Goal: Task Accomplishment & Management: Use online tool/utility

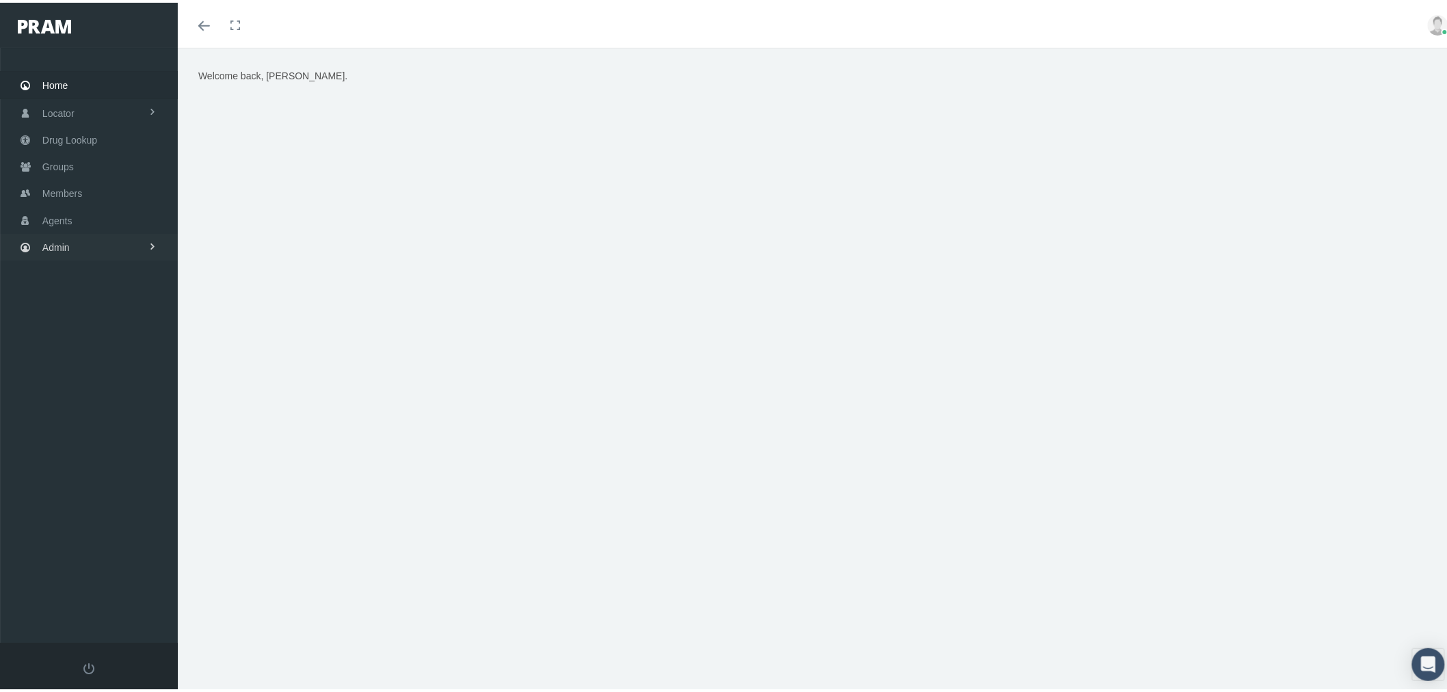
click at [66, 239] on span "Admin" at bounding box center [55, 245] width 27 height 26
click at [90, 277] on link "Security" at bounding box center [89, 274] width 178 height 24
click at [90, 345] on span "User Lookup" at bounding box center [80, 350] width 54 height 23
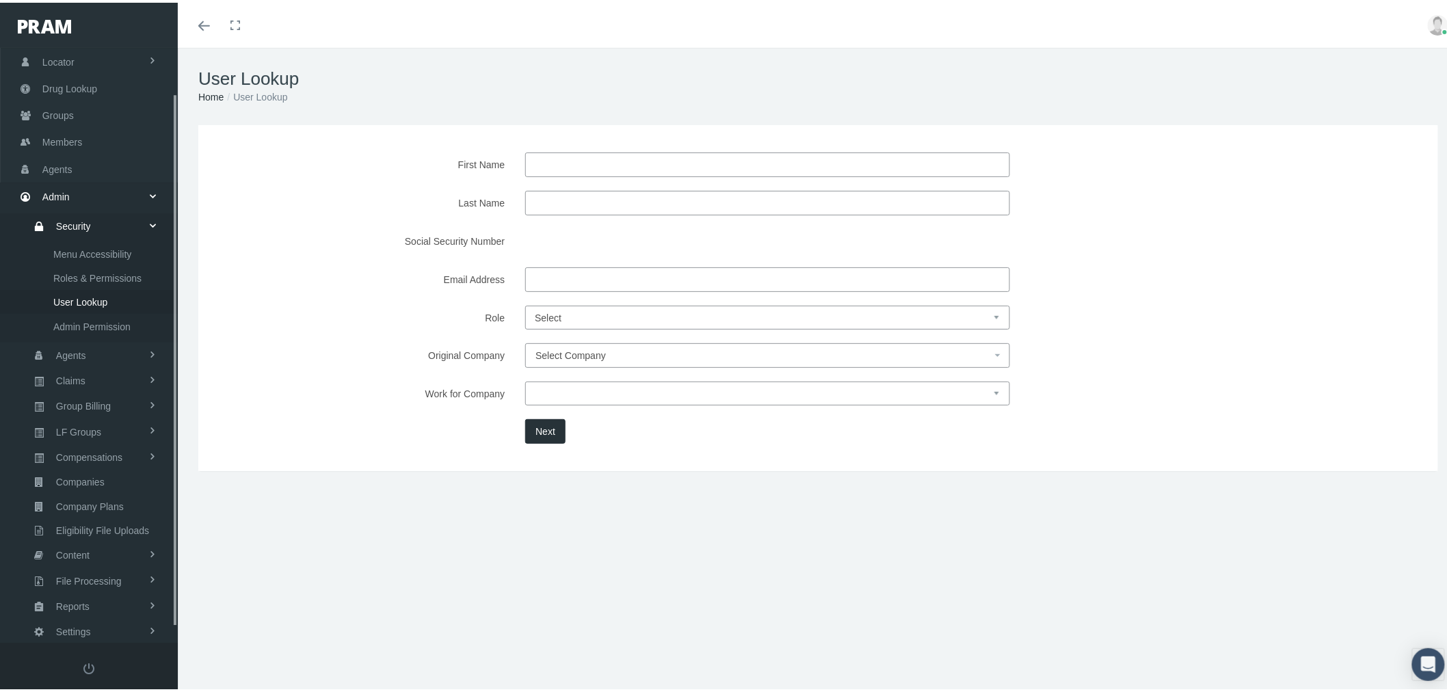
scroll to position [66, 0]
click at [556, 356] on span "Select Company" at bounding box center [570, 352] width 70 height 11
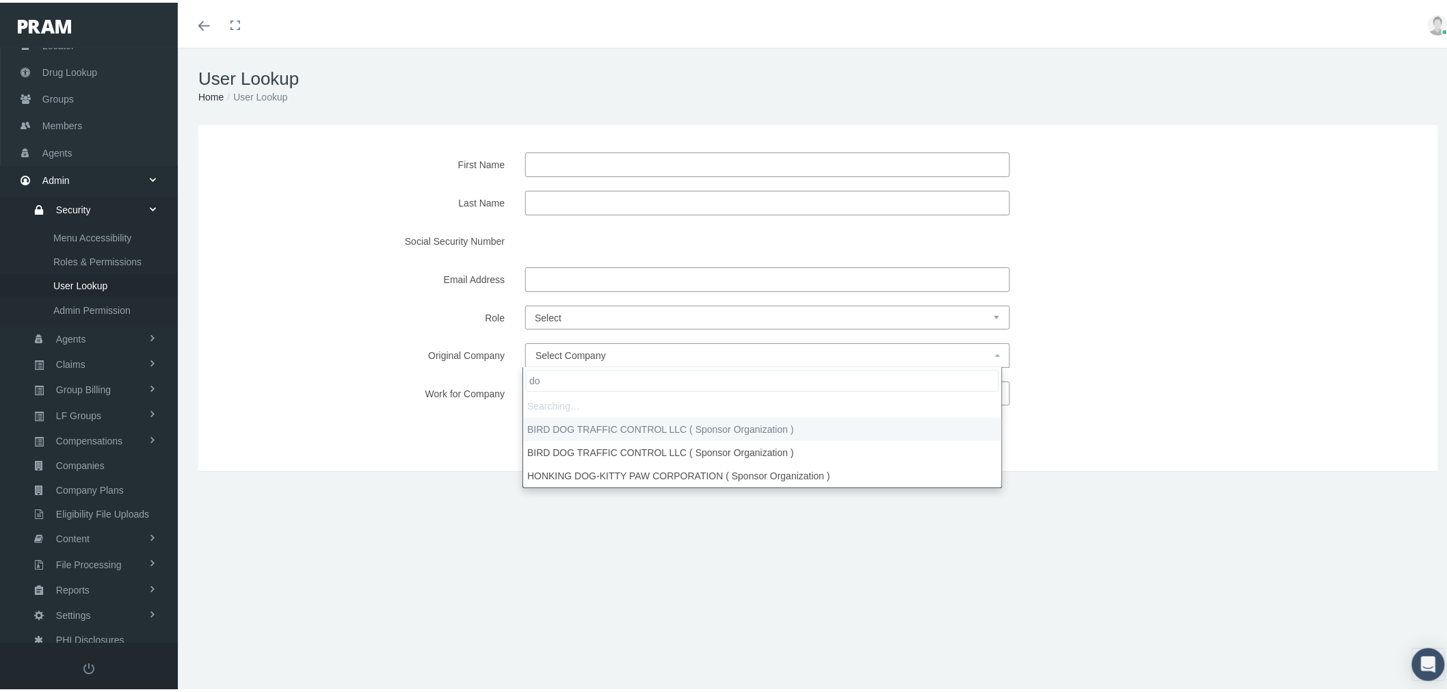
type input "d"
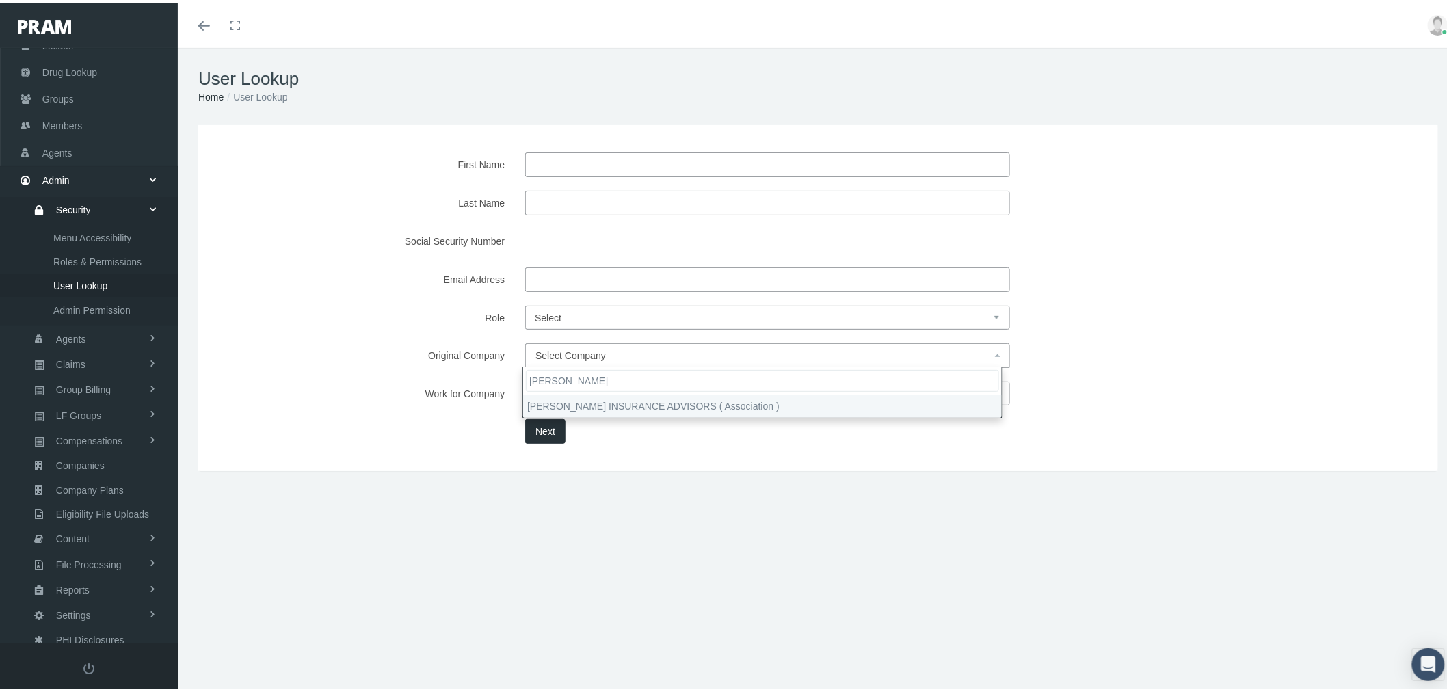
type input "[PERSON_NAME]"
select select "9381"
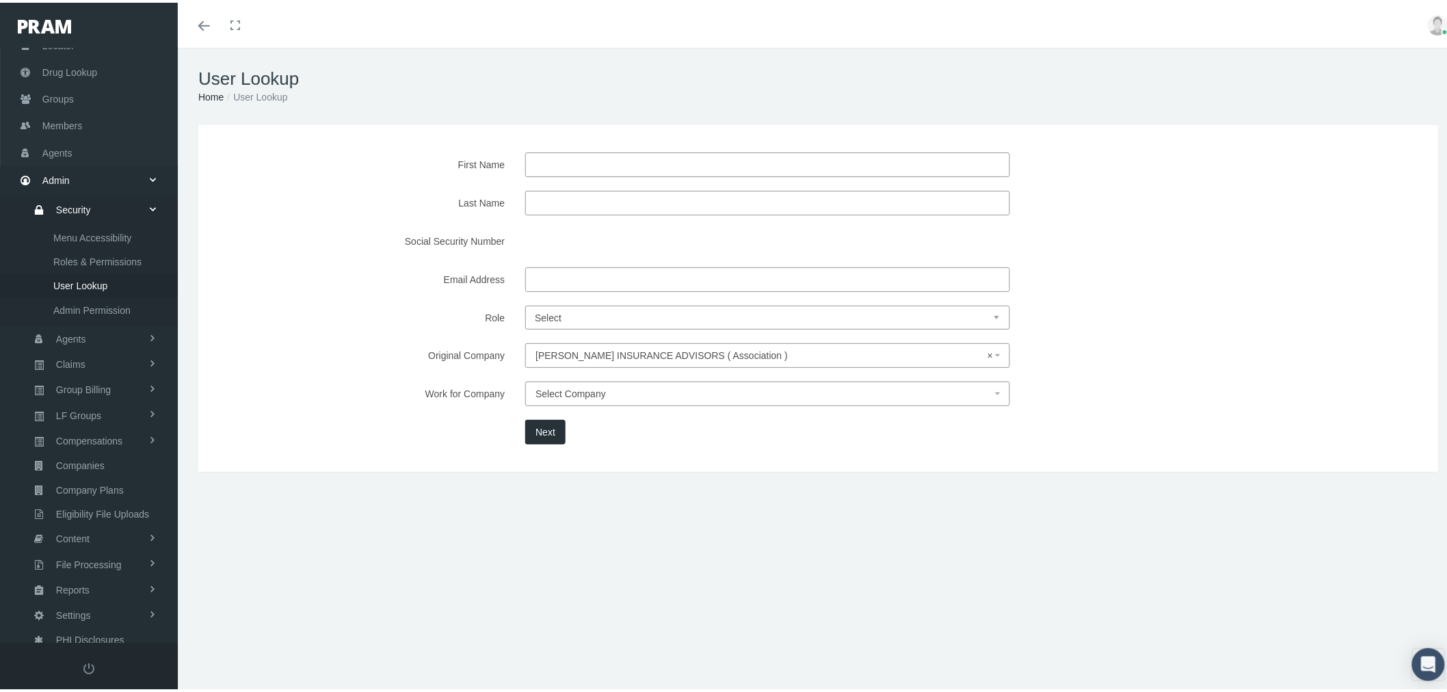
click at [607, 313] on select "Select Agent Master Admin Member Pram Admin Super Pram Admin" at bounding box center [767, 315] width 485 height 24
select select "8"
click at [525, 303] on select "Select Agent Master Admin Member Pram Admin Super Pram Admin" at bounding box center [767, 315] width 485 height 24
click at [552, 427] on button "Next" at bounding box center [545, 429] width 40 height 25
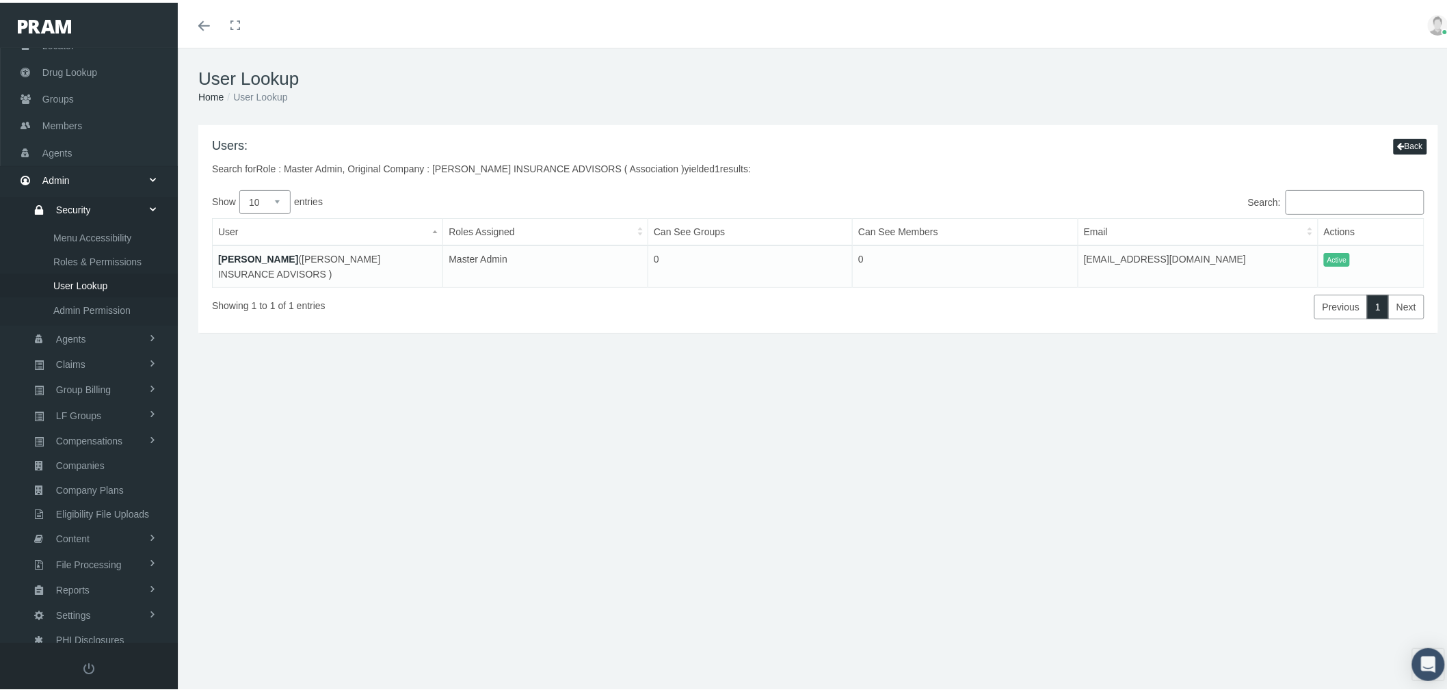
click at [258, 254] on link "[PERSON_NAME]" at bounding box center [258, 256] width 80 height 11
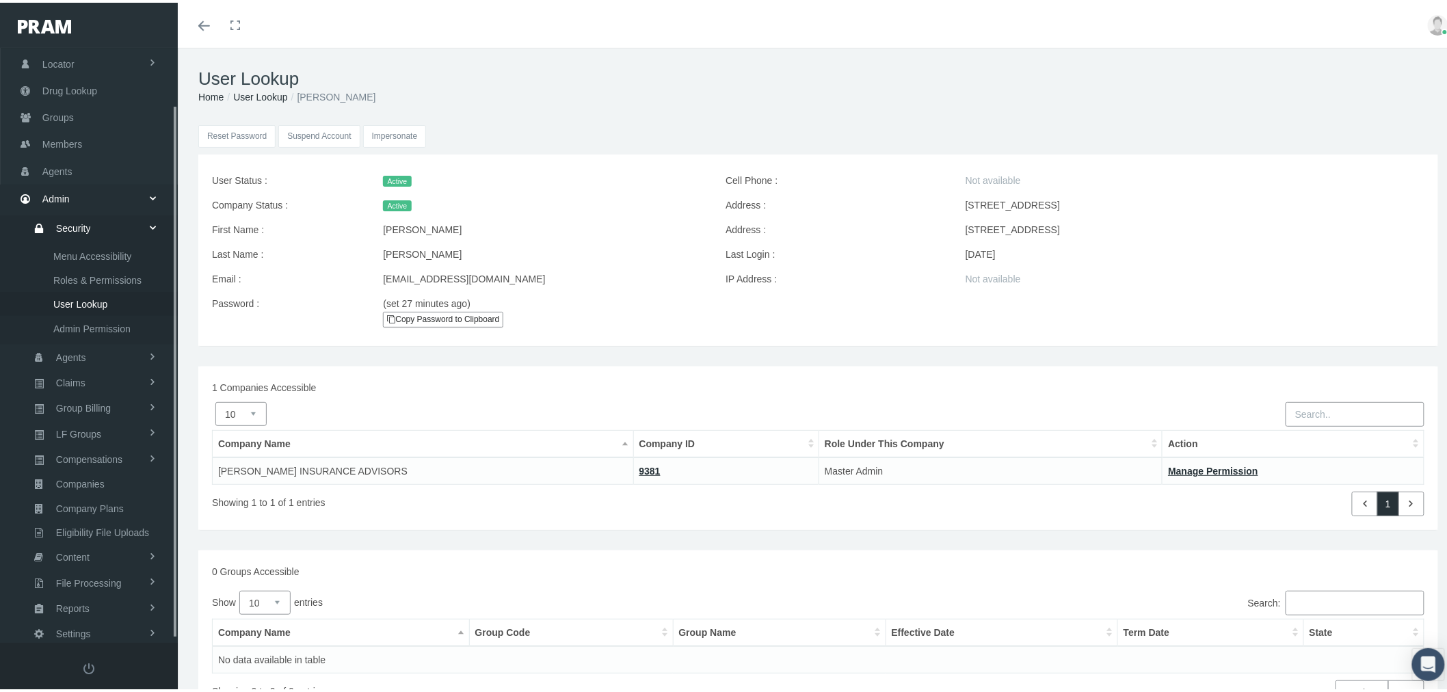
scroll to position [66, 0]
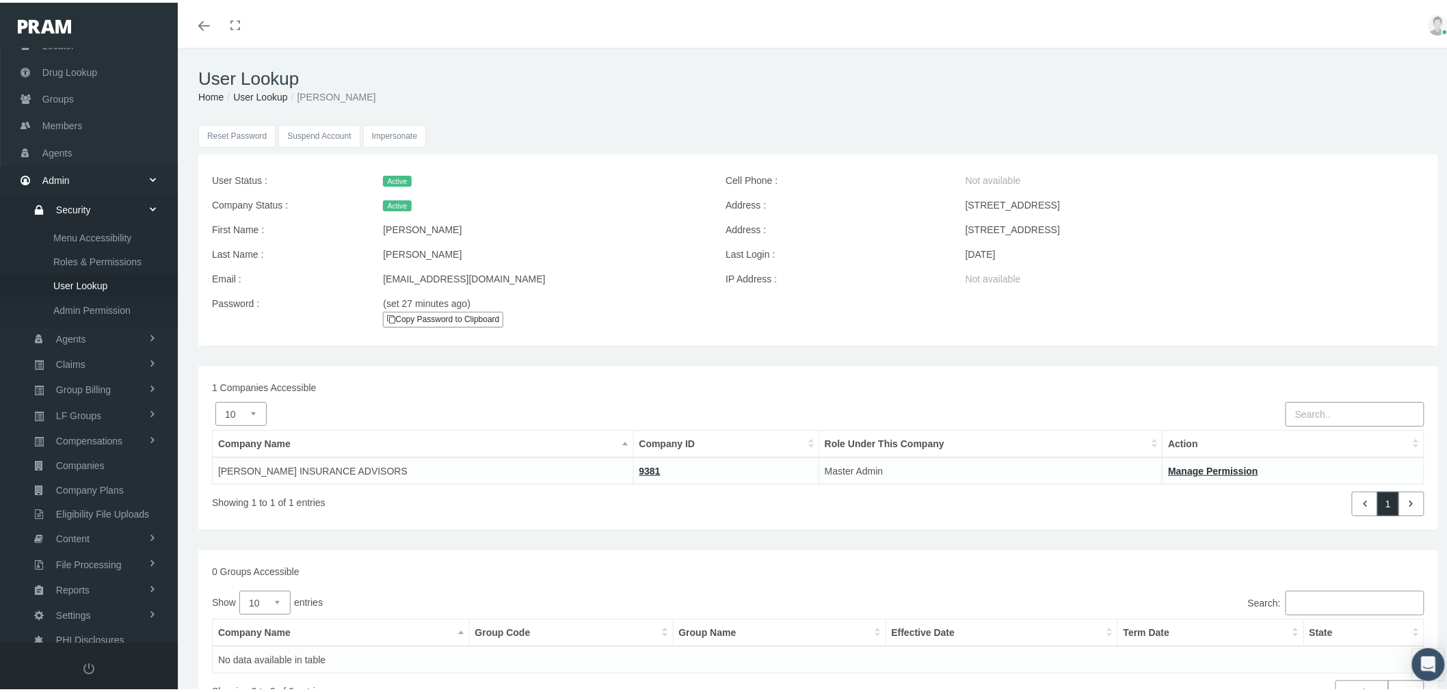
click at [380, 133] on input "Impersonate" at bounding box center [395, 133] width 64 height 23
